Goal: Information Seeking & Learning: Learn about a topic

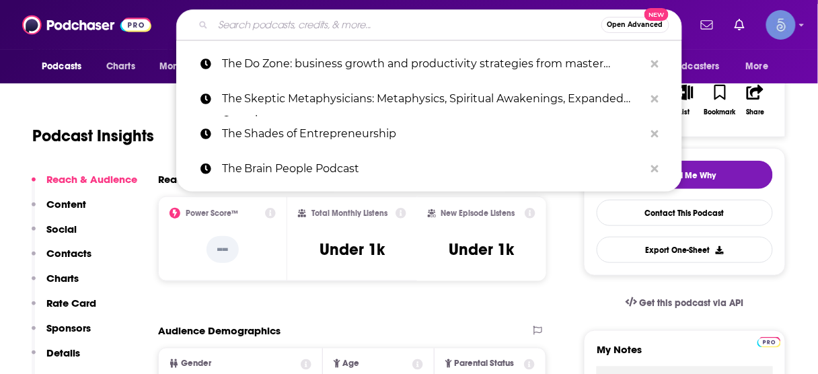
scroll to position [215, 0]
type input "Predictable B2B Success"
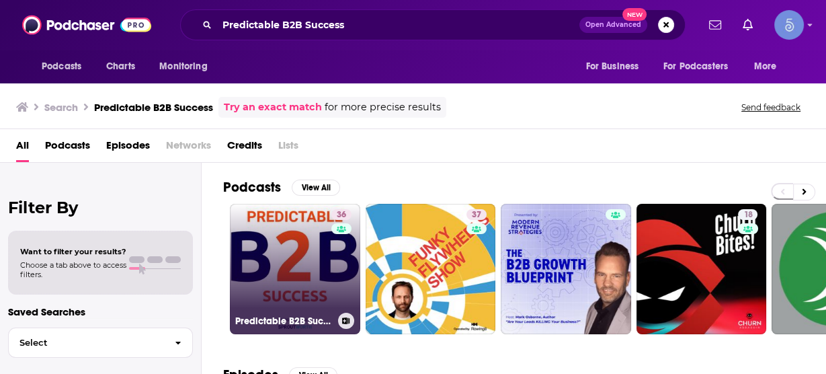
click at [302, 258] on link "36 Predictable B2B Success" at bounding box center [295, 269] width 130 height 130
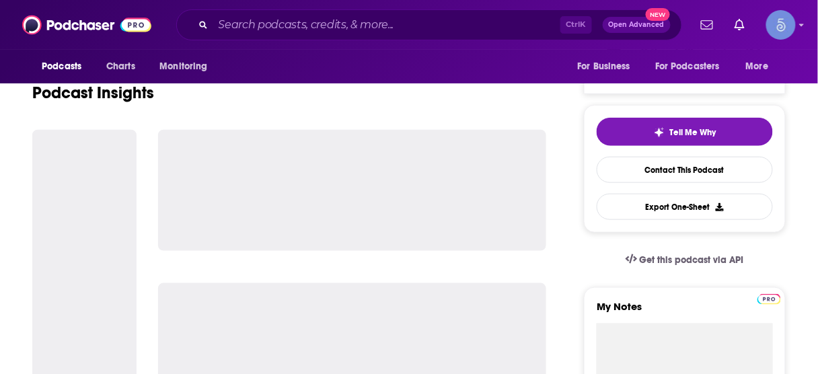
scroll to position [269, 0]
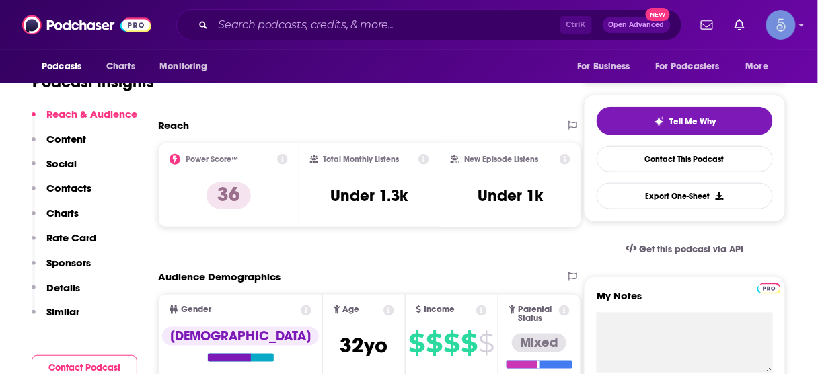
click at [73, 190] on p "Contacts" at bounding box center [68, 188] width 45 height 13
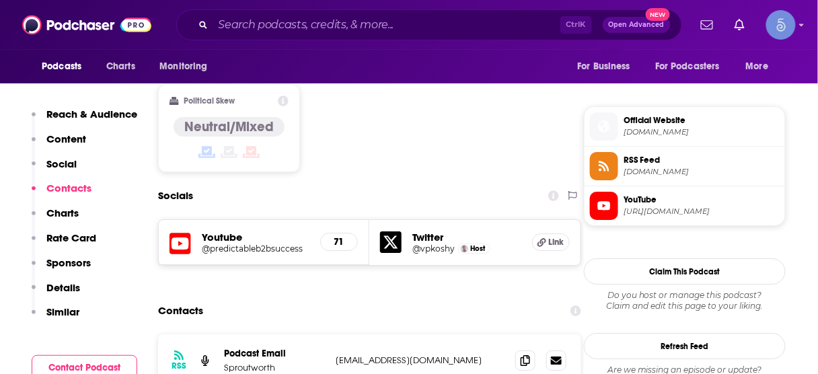
scroll to position [1092, 0]
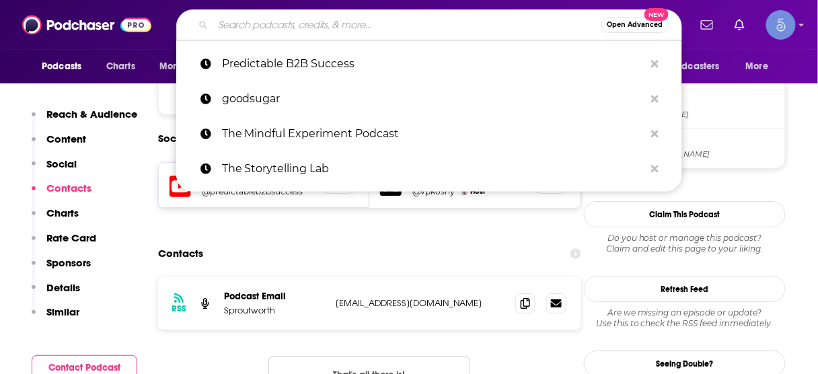
click at [441, 21] on input "Search podcasts, credits, & more..." at bounding box center [407, 25] width 388 height 22
paste input "Road to Growth"
type input "Road to Growth"
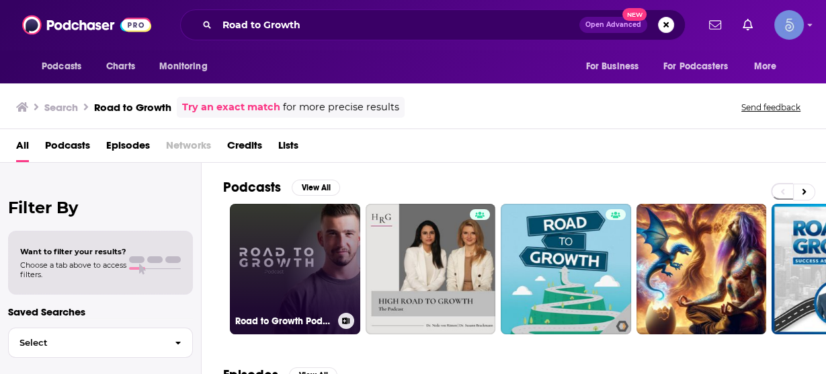
click at [309, 271] on link "Road to Growth Podcast" at bounding box center [295, 269] width 130 height 130
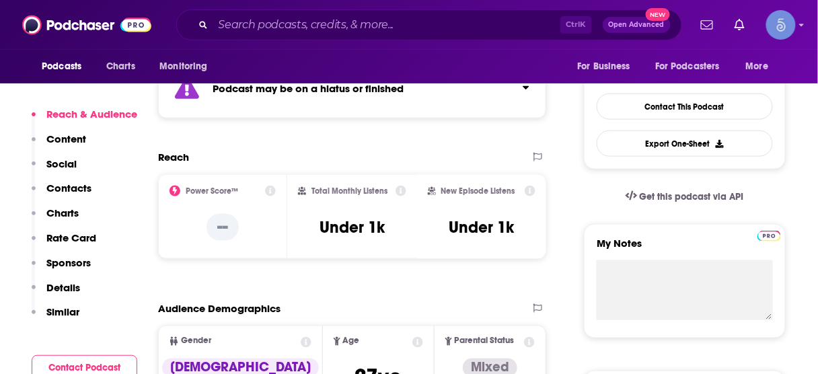
scroll to position [323, 0]
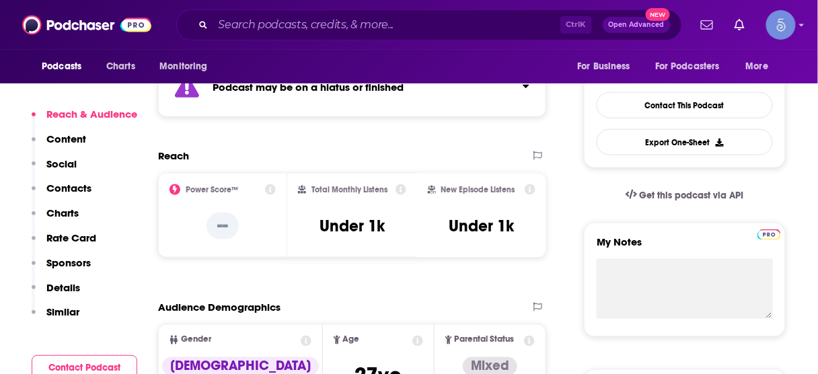
click at [78, 193] on p "Contacts" at bounding box center [68, 188] width 45 height 13
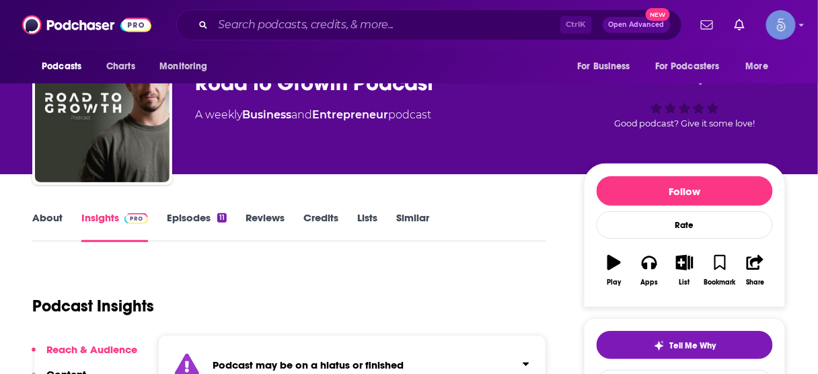
scroll to position [0, 0]
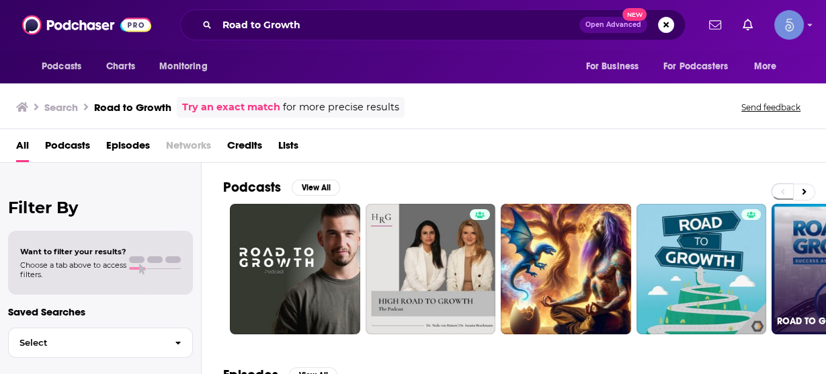
click at [801, 280] on link "ROAD TO GROWTH : Success as an Entrepreneur" at bounding box center [837, 269] width 130 height 130
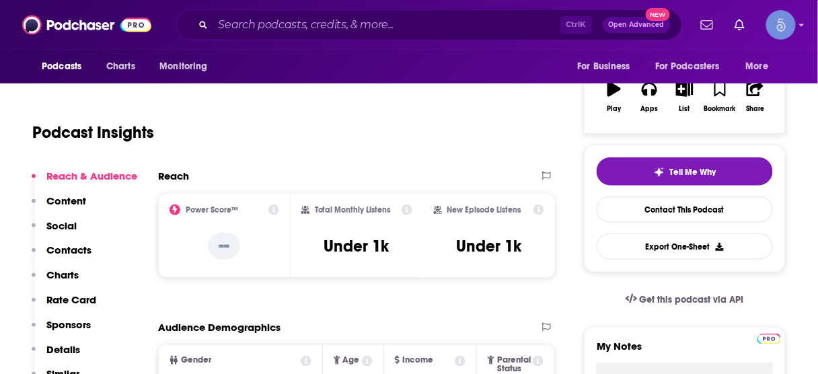
scroll to position [269, 0]
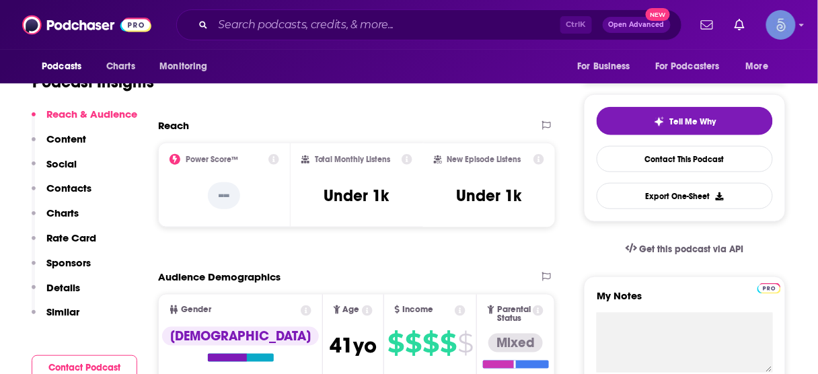
click at [68, 190] on p "Contacts" at bounding box center [68, 188] width 45 height 13
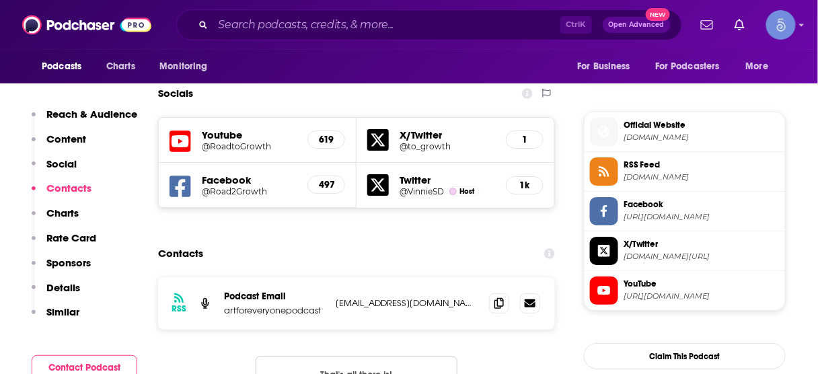
scroll to position [1159, 0]
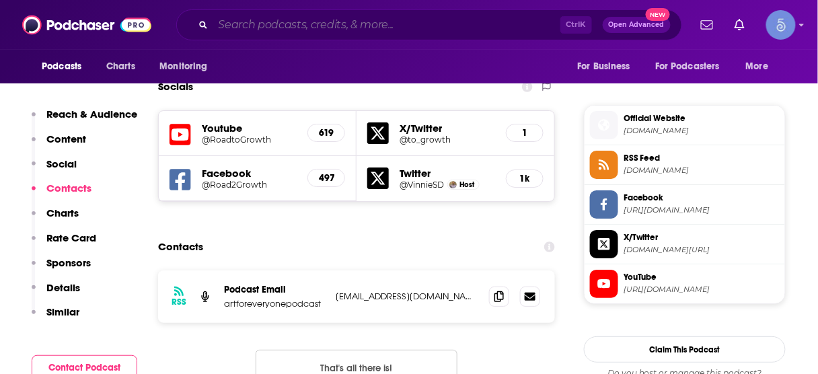
click at [315, 25] on input "Search podcasts, credits, & more..." at bounding box center [386, 25] width 347 height 22
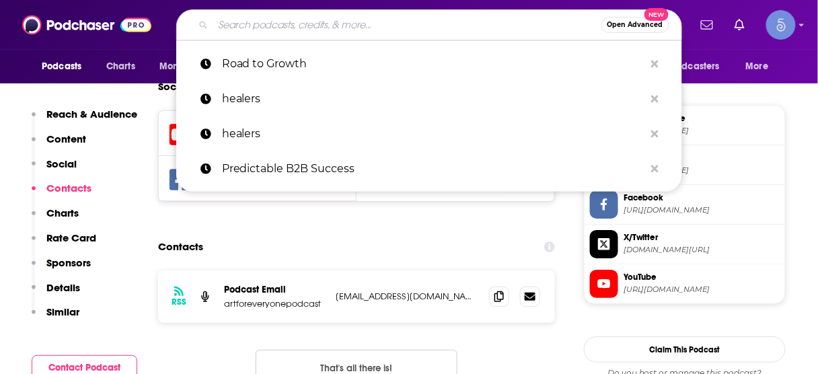
paste input "The Thoughtful Entrepeneur"
type input "The Thoughtful Entrepeneur"
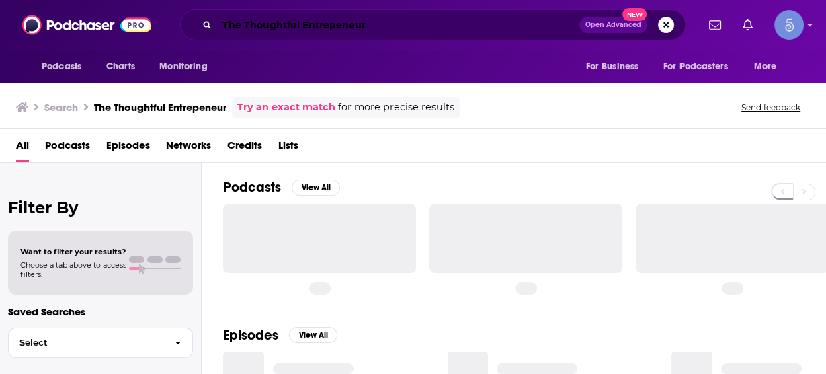
click at [336, 22] on input "The Thoughtful Entrepeneur" at bounding box center [398, 25] width 362 height 22
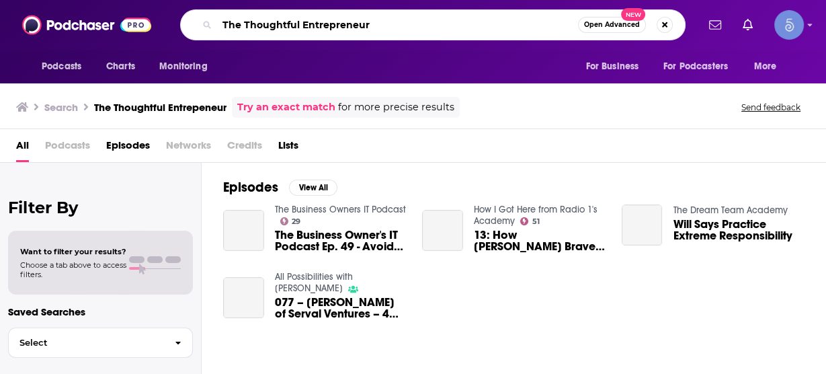
type input "The Thoughtful Entrepreneur"
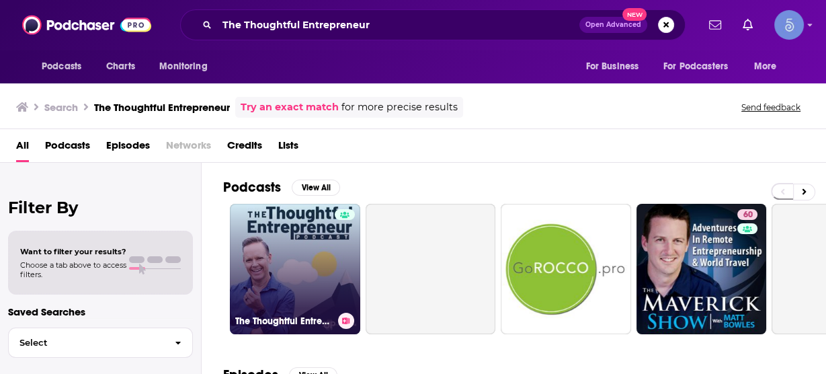
click at [333, 260] on link "The Thoughtful Entrepreneur" at bounding box center [295, 269] width 130 height 130
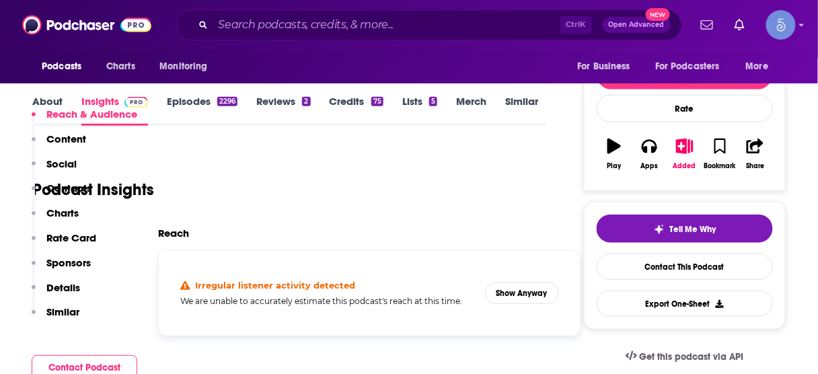
scroll to position [323, 0]
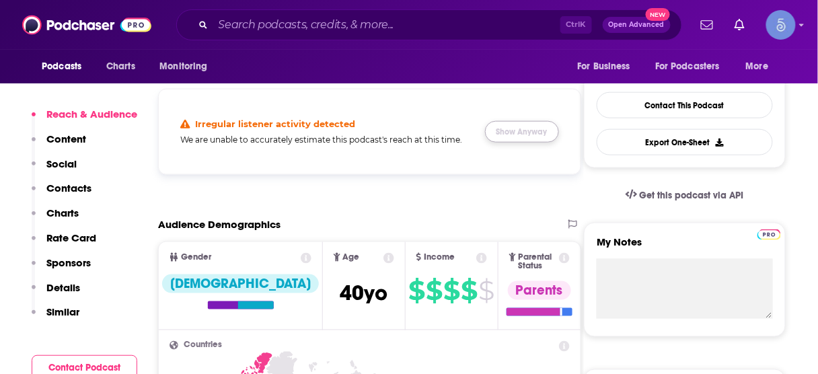
click at [509, 132] on button "Show Anyway" at bounding box center [522, 132] width 74 height 22
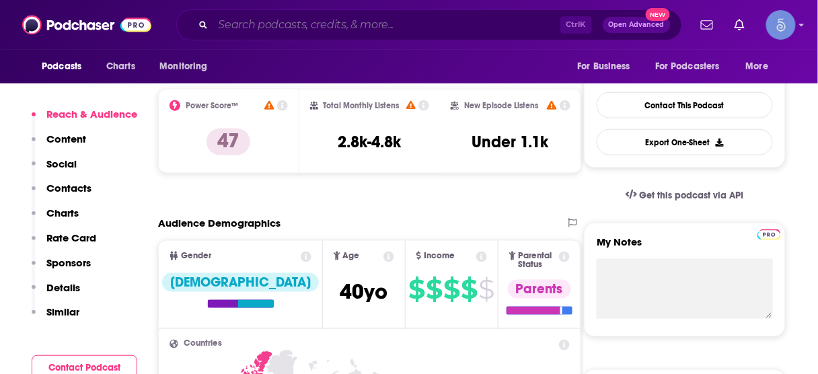
click at [414, 21] on input "Search podcasts, credits, & more..." at bounding box center [386, 25] width 347 height 22
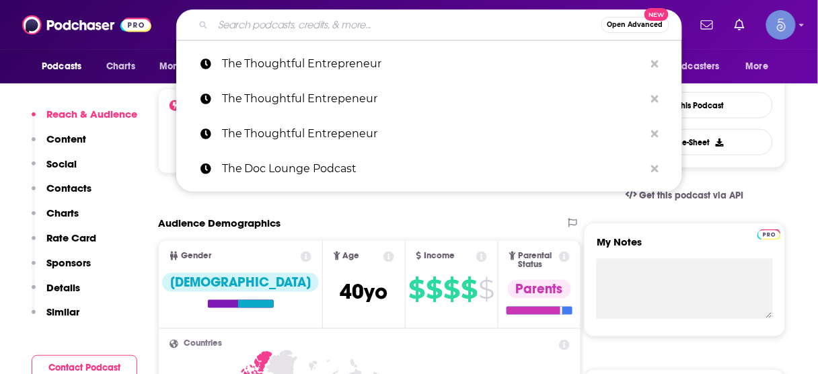
paste input "Embracing Digital Transformation"
type input "Embracing Digital Transformation"
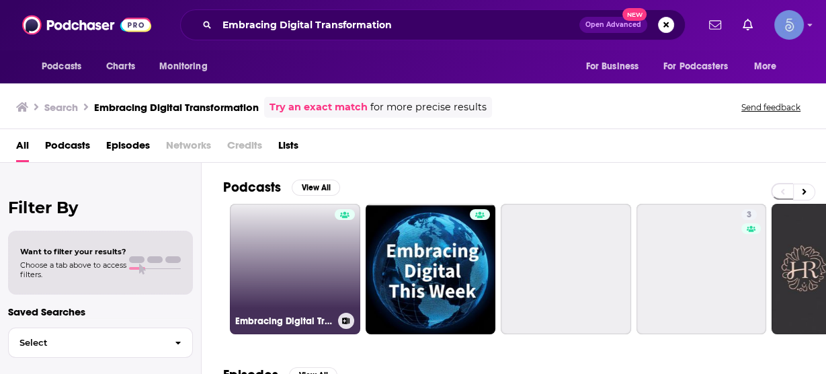
click at [316, 266] on link "Embracing Digital Transformation" at bounding box center [295, 269] width 130 height 130
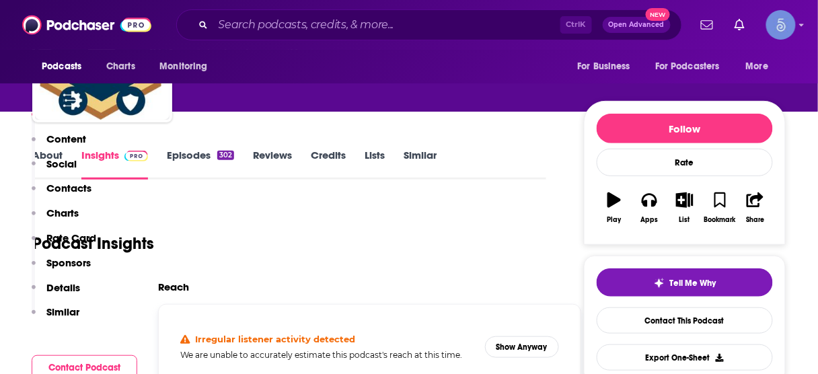
scroll to position [269, 0]
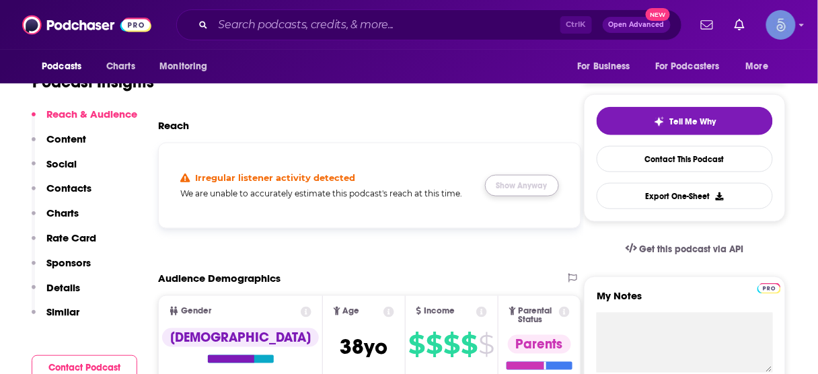
click at [512, 181] on button "Show Anyway" at bounding box center [522, 186] width 74 height 22
